Goal: Find specific page/section: Find specific page/section

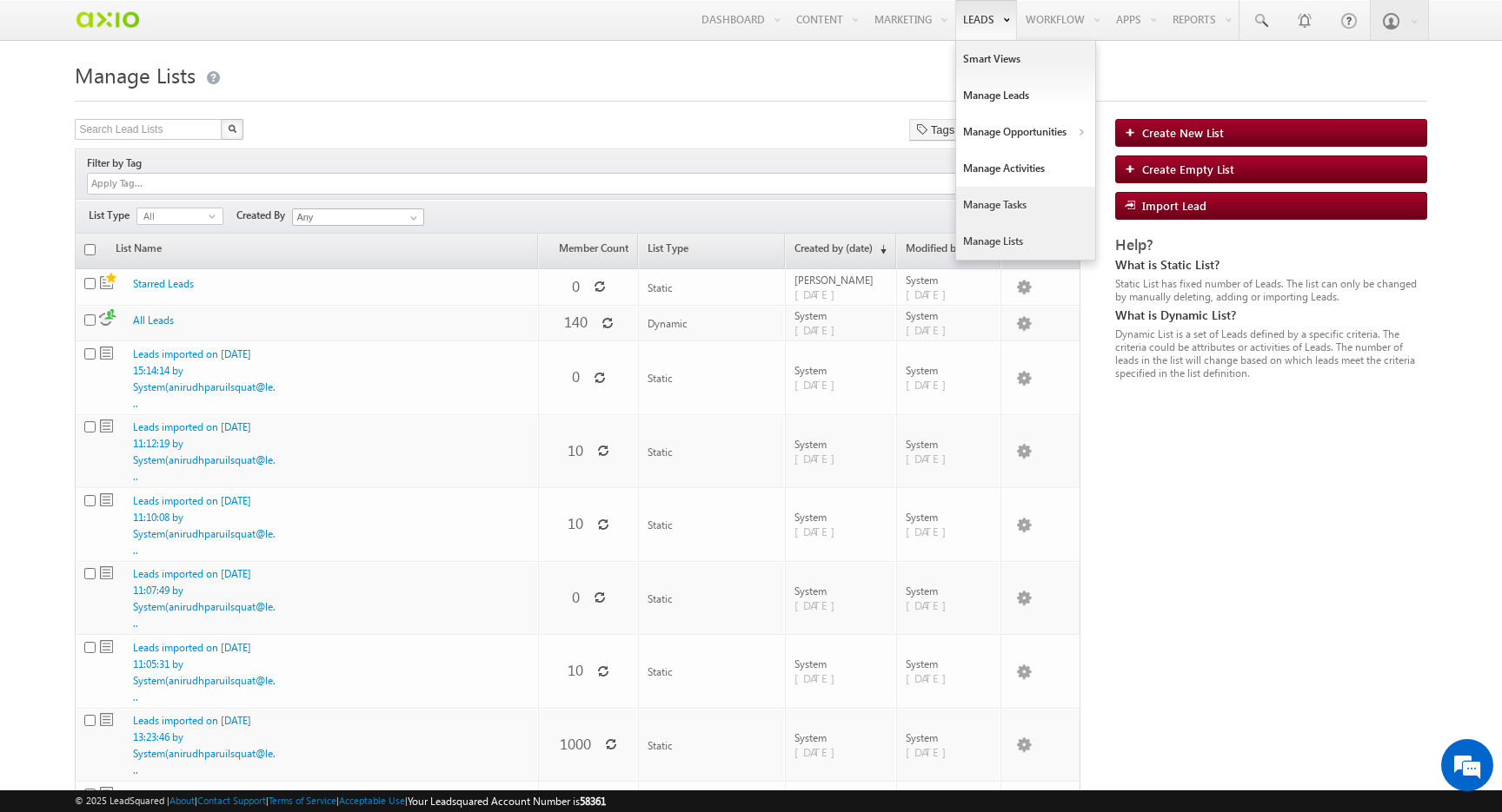
click at [991, 214] on link "Manage Tasks" at bounding box center [1025, 205] width 139 height 37
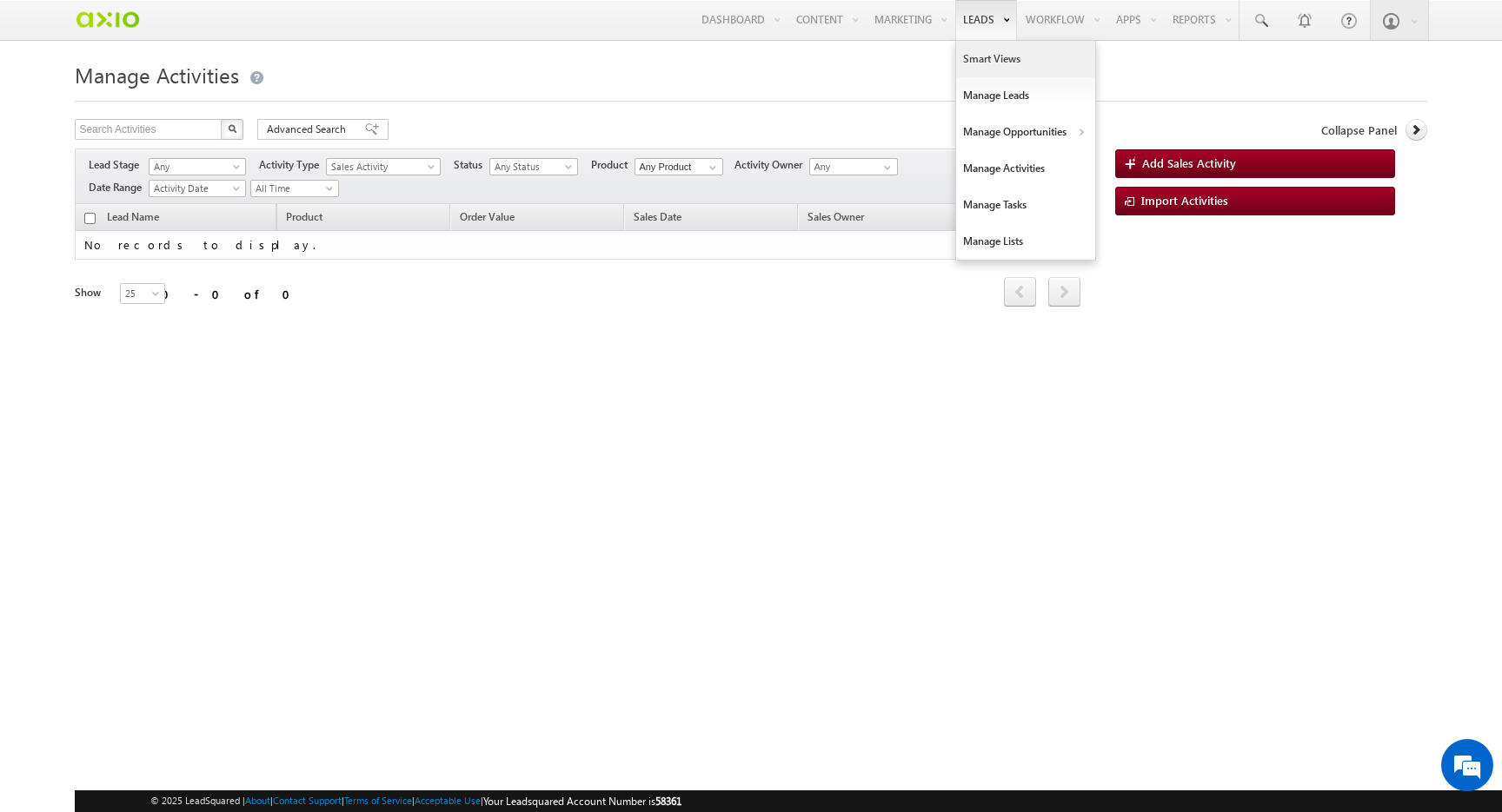
click at [981, 57] on link "Smart Views" at bounding box center [1025, 59] width 139 height 37
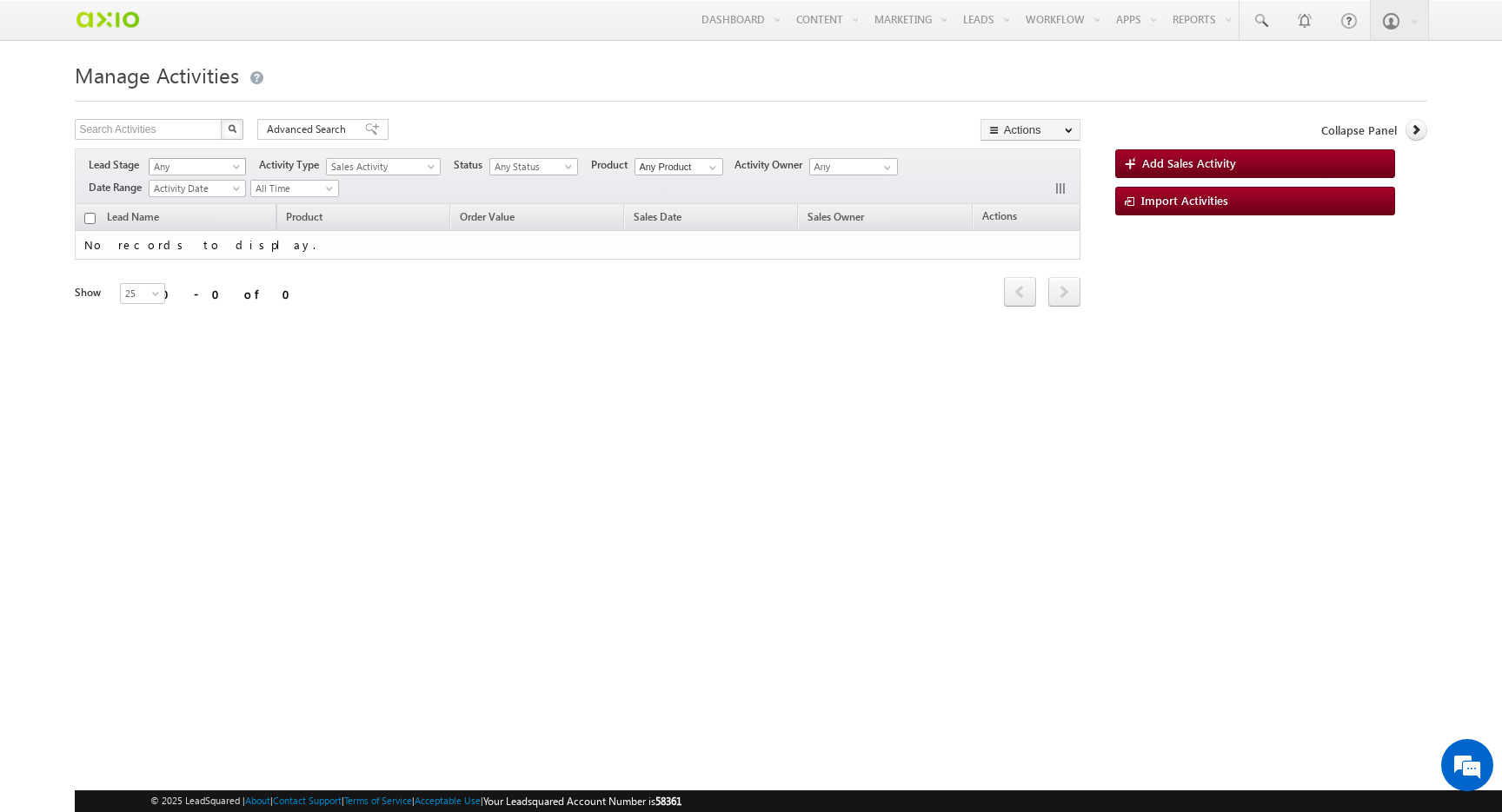
click at [228, 165] on span "Any" at bounding box center [194, 166] width 90 height 15
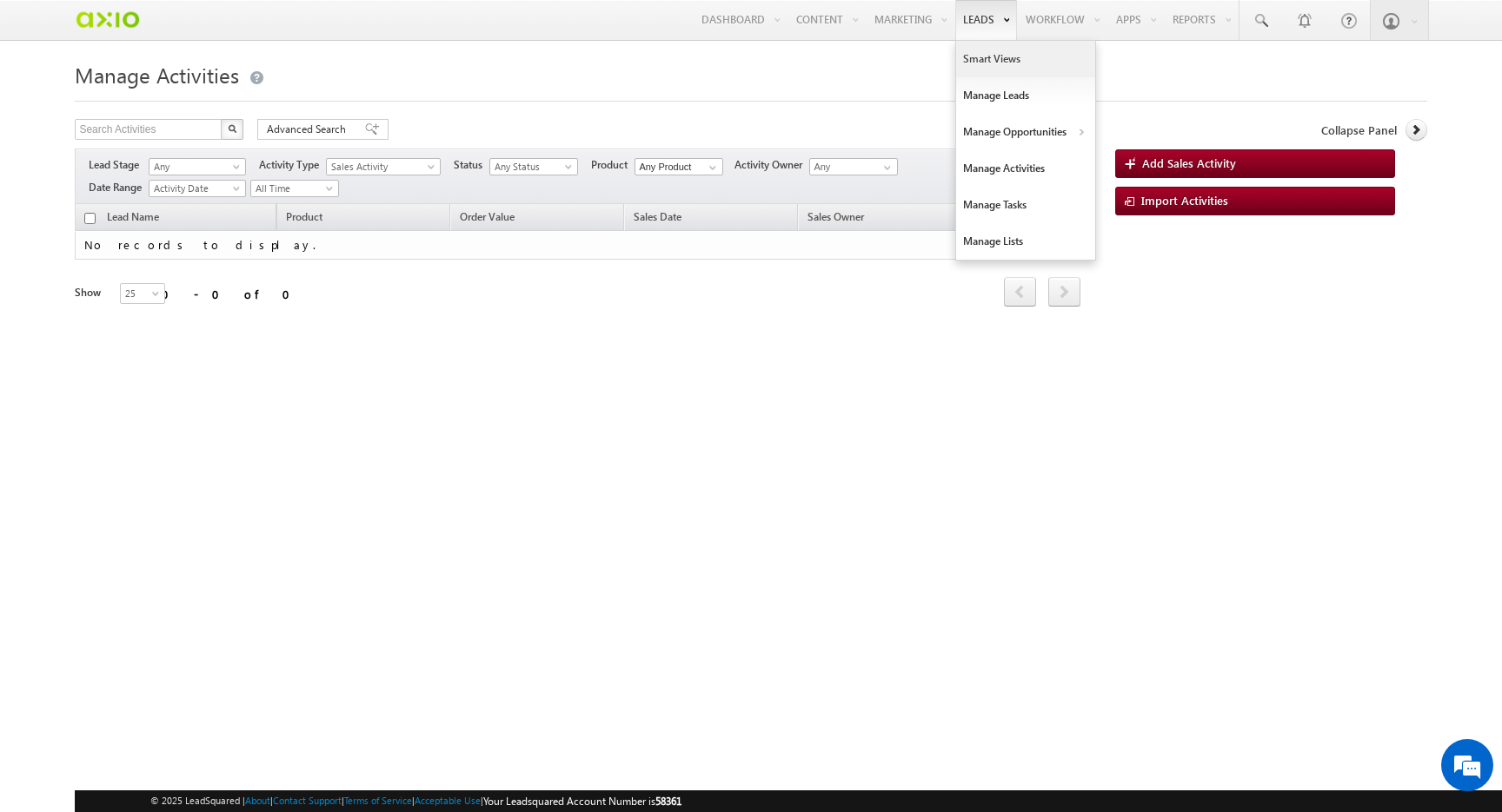
click at [996, 55] on link "Smart Views" at bounding box center [1025, 59] width 139 height 37
